Goal: Transaction & Acquisition: Purchase product/service

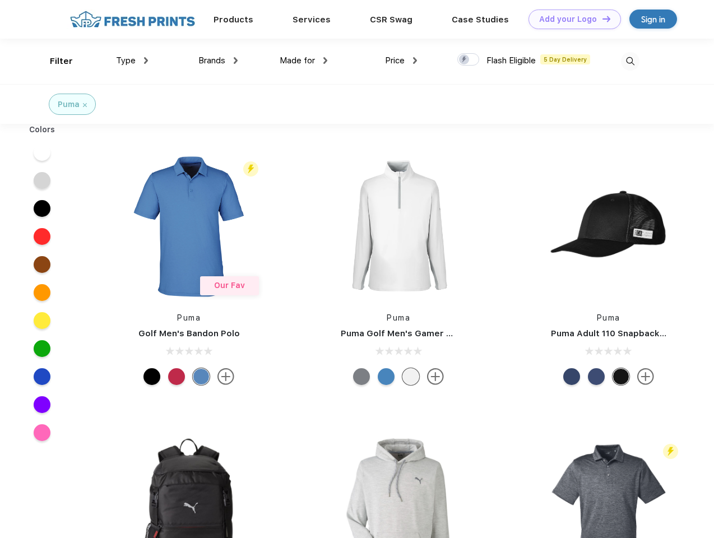
scroll to position [1, 0]
click at [570, 19] on link "Add your Logo Design Tool" at bounding box center [574, 20] width 92 height 20
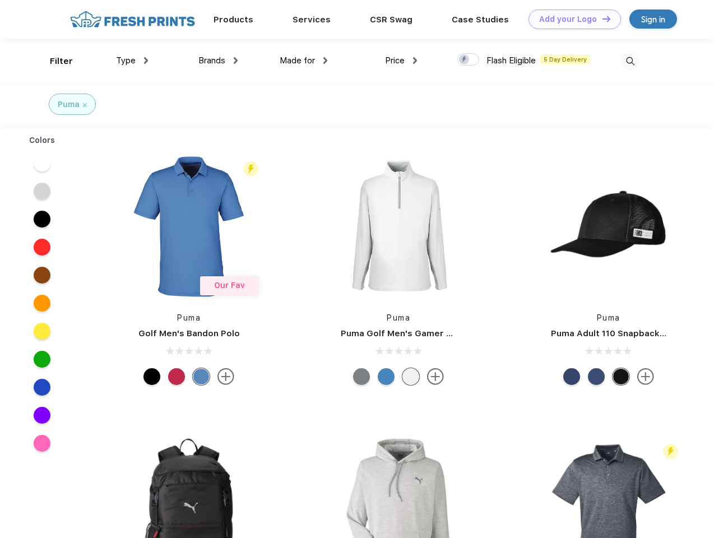
click at [0, 0] on div "Design Tool" at bounding box center [0, 0] width 0 height 0
click at [601, 18] on link "Add your Logo Design Tool" at bounding box center [574, 20] width 92 height 20
click at [54, 61] on div "Filter" at bounding box center [61, 61] width 23 height 13
click at [132, 61] on span "Type" at bounding box center [126, 60] width 20 height 10
click at [218, 61] on span "Brands" at bounding box center [211, 60] width 27 height 10
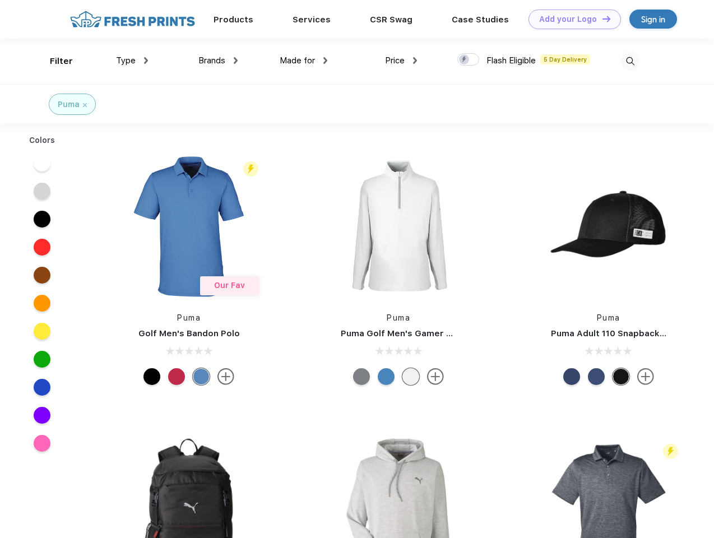
click at [304, 61] on span "Made for" at bounding box center [297, 60] width 35 height 10
click at [401, 61] on span "Price" at bounding box center [395, 60] width 20 height 10
click at [468, 60] on div at bounding box center [468, 59] width 22 height 12
click at [464, 60] on input "checkbox" at bounding box center [460, 56] width 7 height 7
click at [630, 61] on img at bounding box center [630, 61] width 18 height 18
